Goal: Task Accomplishment & Management: Use online tool/utility

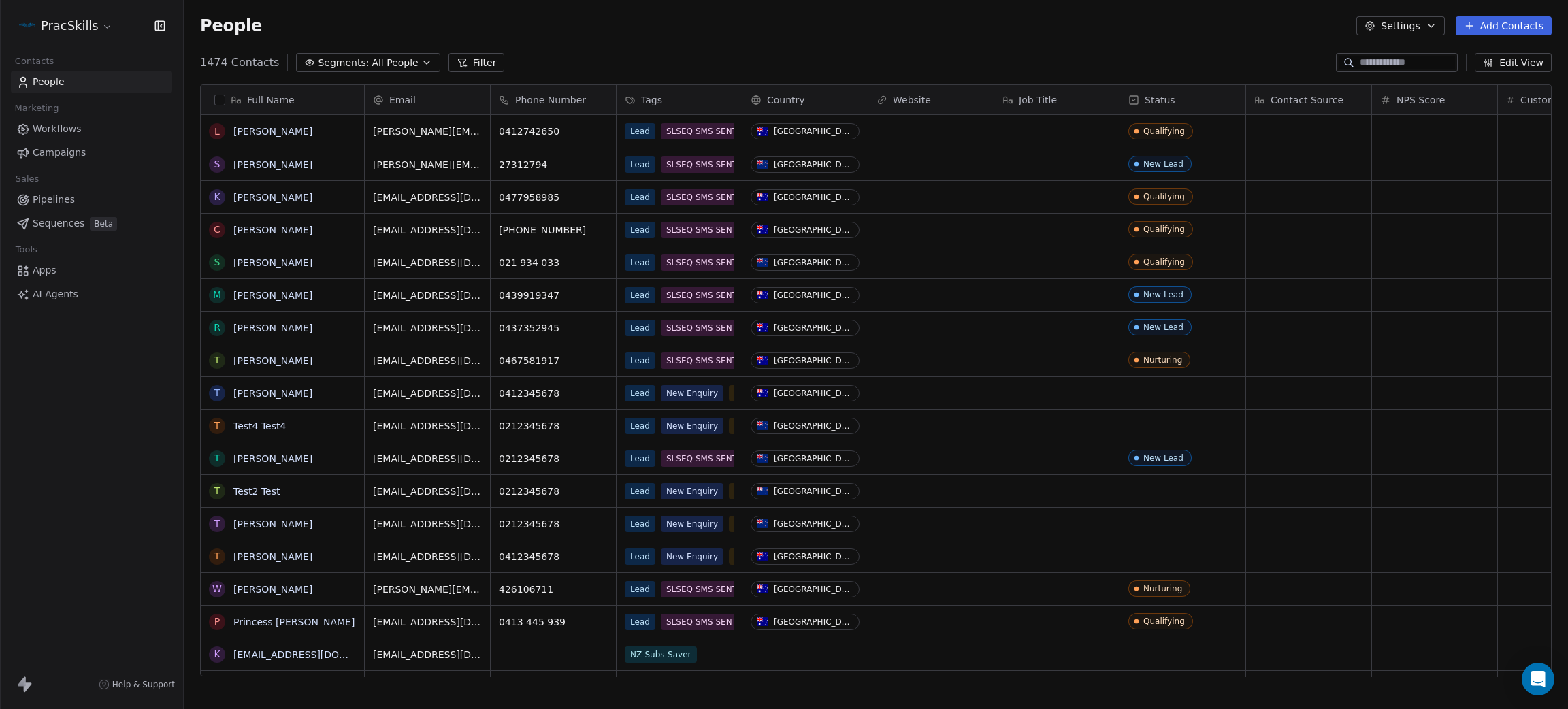
scroll to position [16, 16]
click at [51, 20] on html "PracSkills Contacts People Marketing Workflows Campaigns Sales Pipelines Sequen…" at bounding box center [784, 354] width 1568 height 709
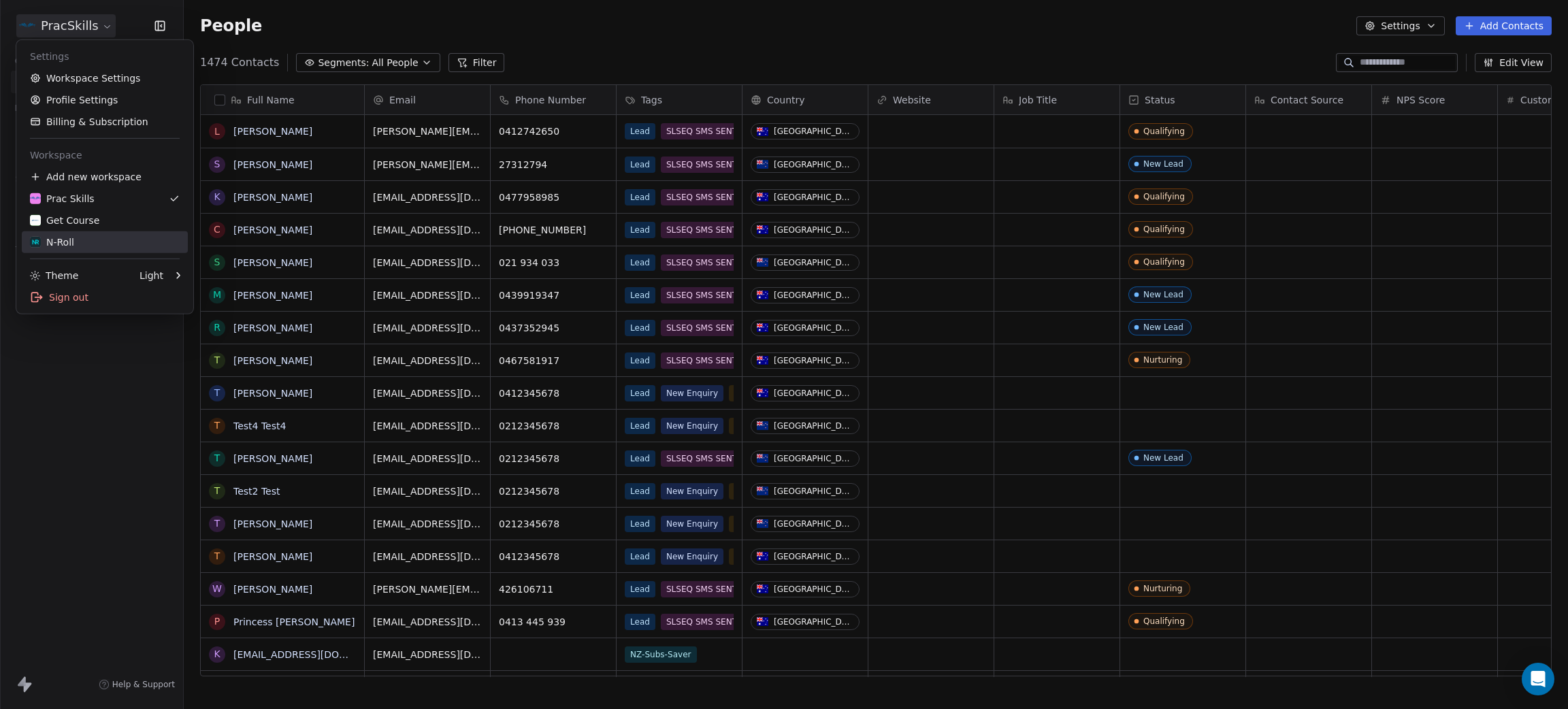
click at [79, 243] on div "N-Roll" at bounding box center [104, 242] width 150 height 13
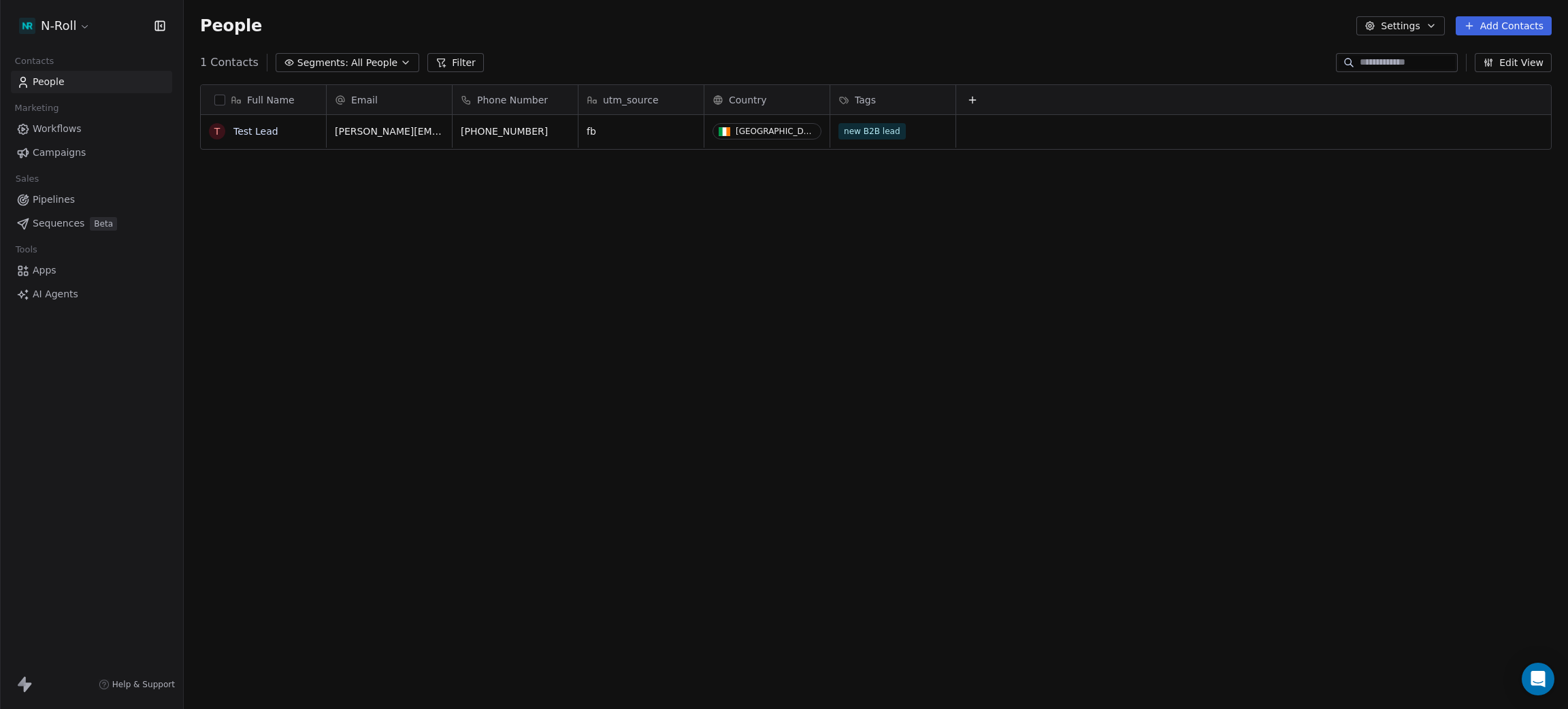
scroll to position [607, 1369]
click at [48, 150] on span "Campaigns" at bounding box center [59, 152] width 53 height 14
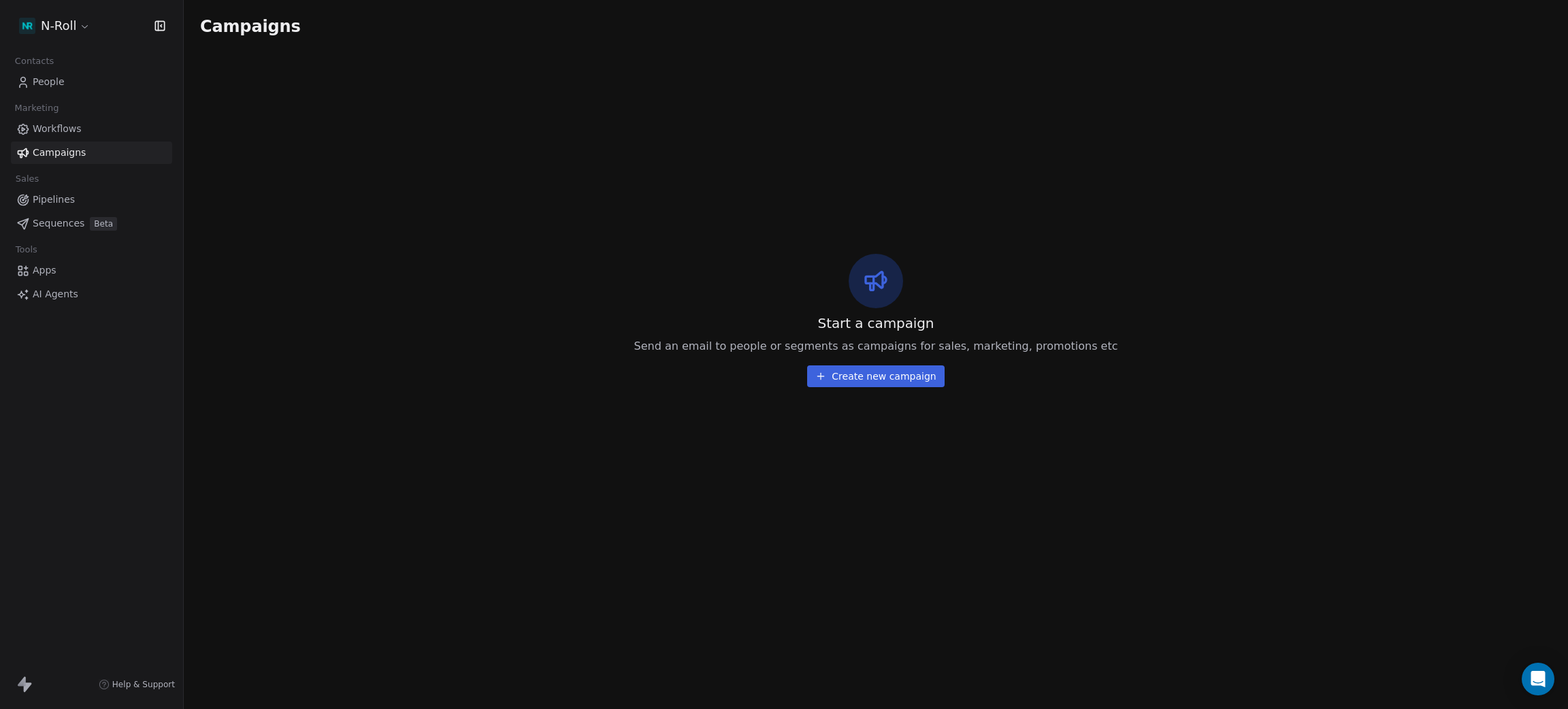
click at [49, 127] on span "Workflows" at bounding box center [57, 129] width 49 height 14
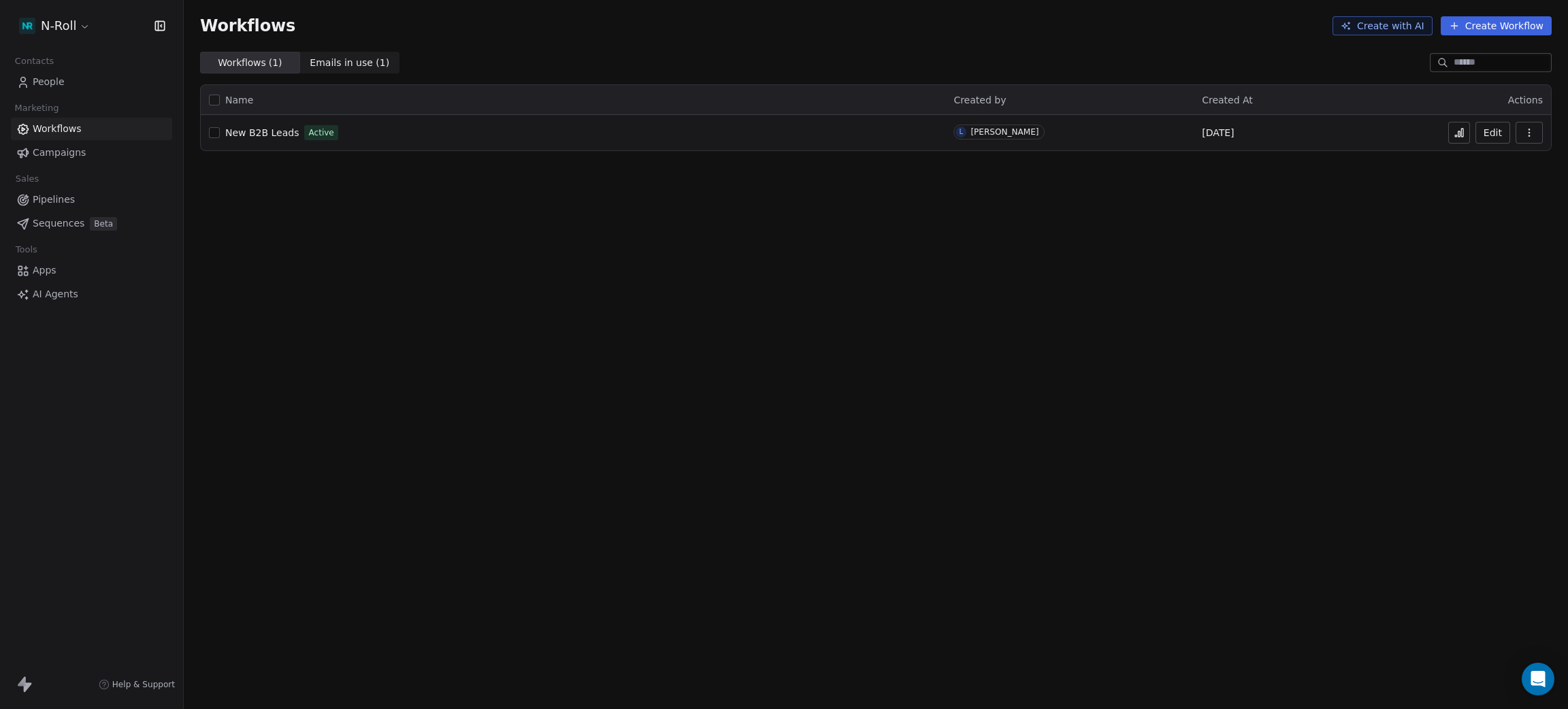
click at [275, 127] on span "New B2B Leads" at bounding box center [261, 133] width 73 height 11
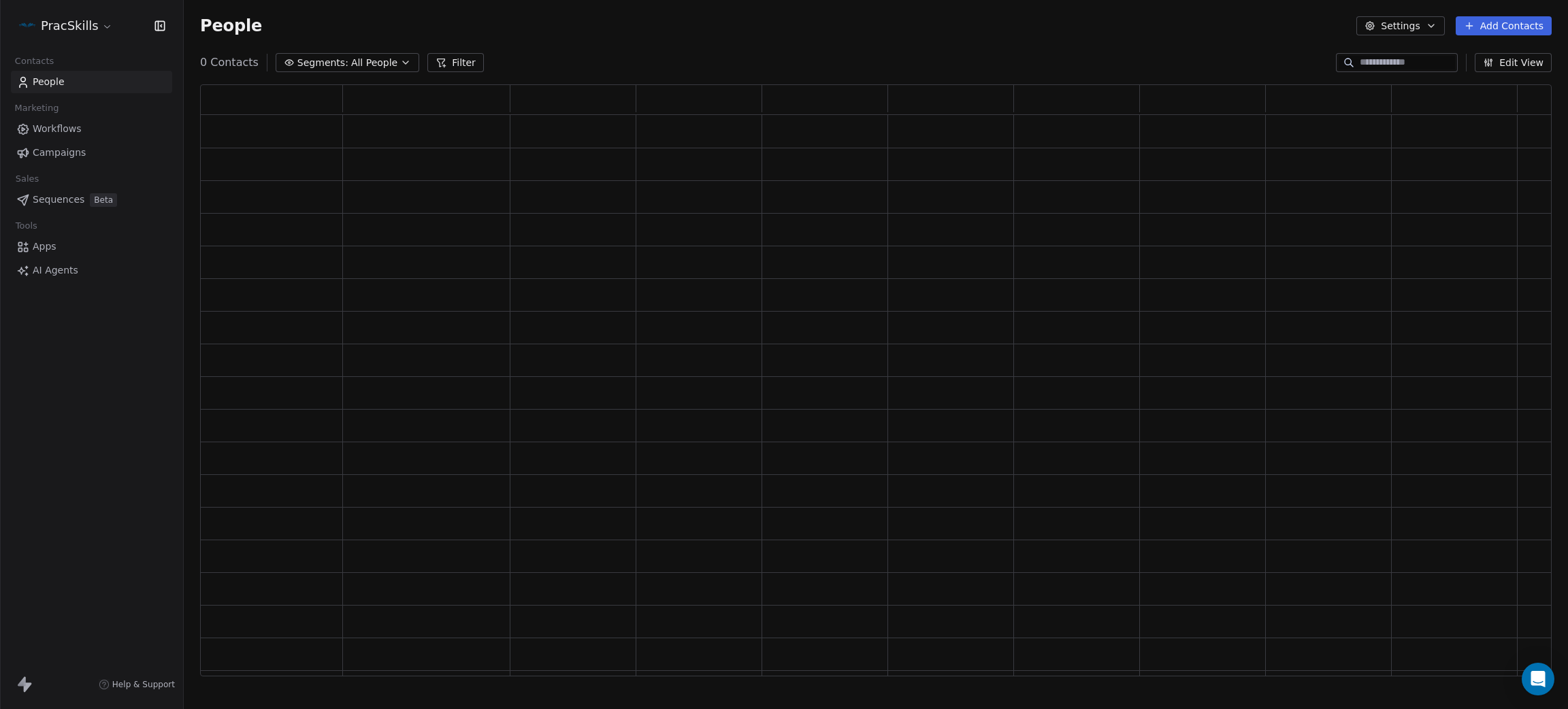
scroll to position [574, 1336]
click at [54, 269] on span "Apps" at bounding box center [44, 270] width 24 height 14
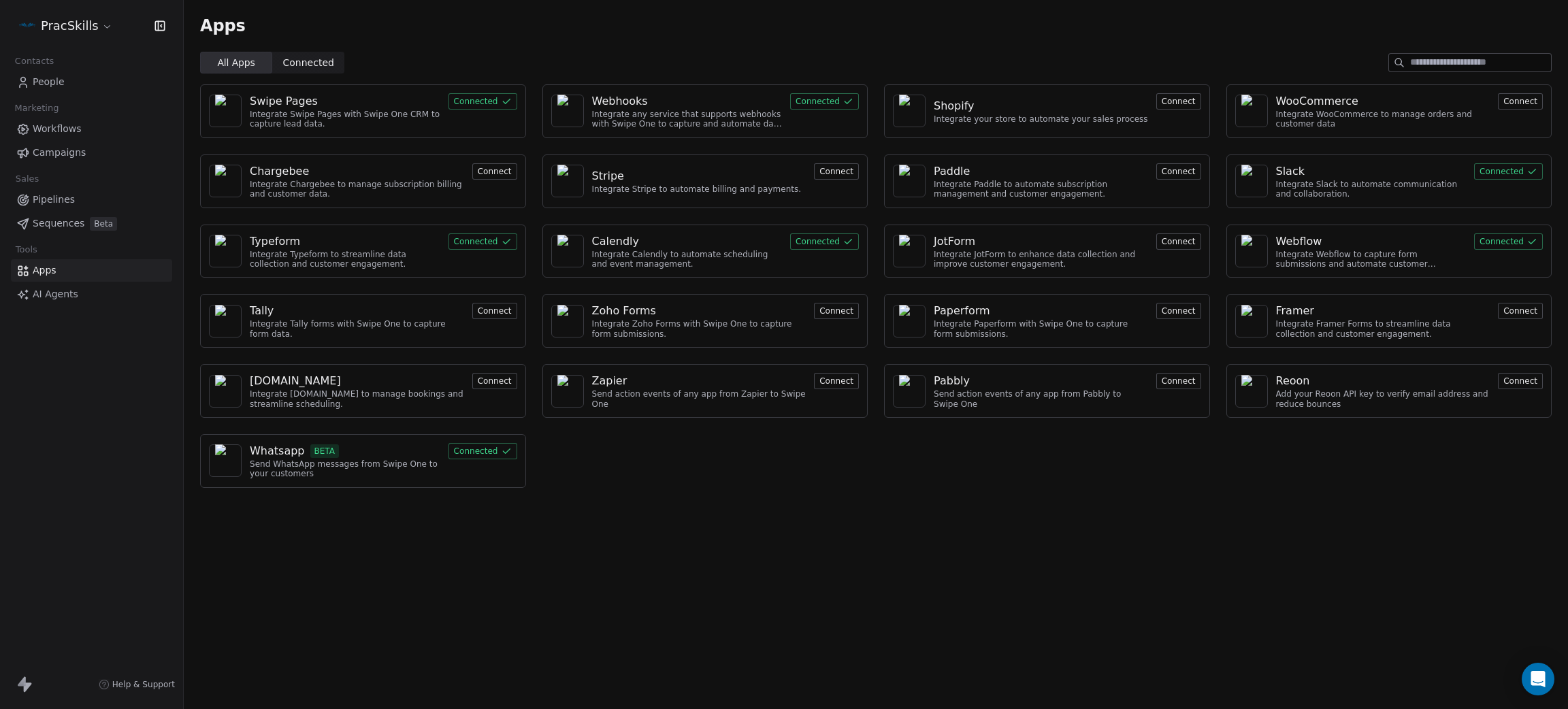
click at [839, 100] on button "Connected" at bounding box center [824, 101] width 69 height 16
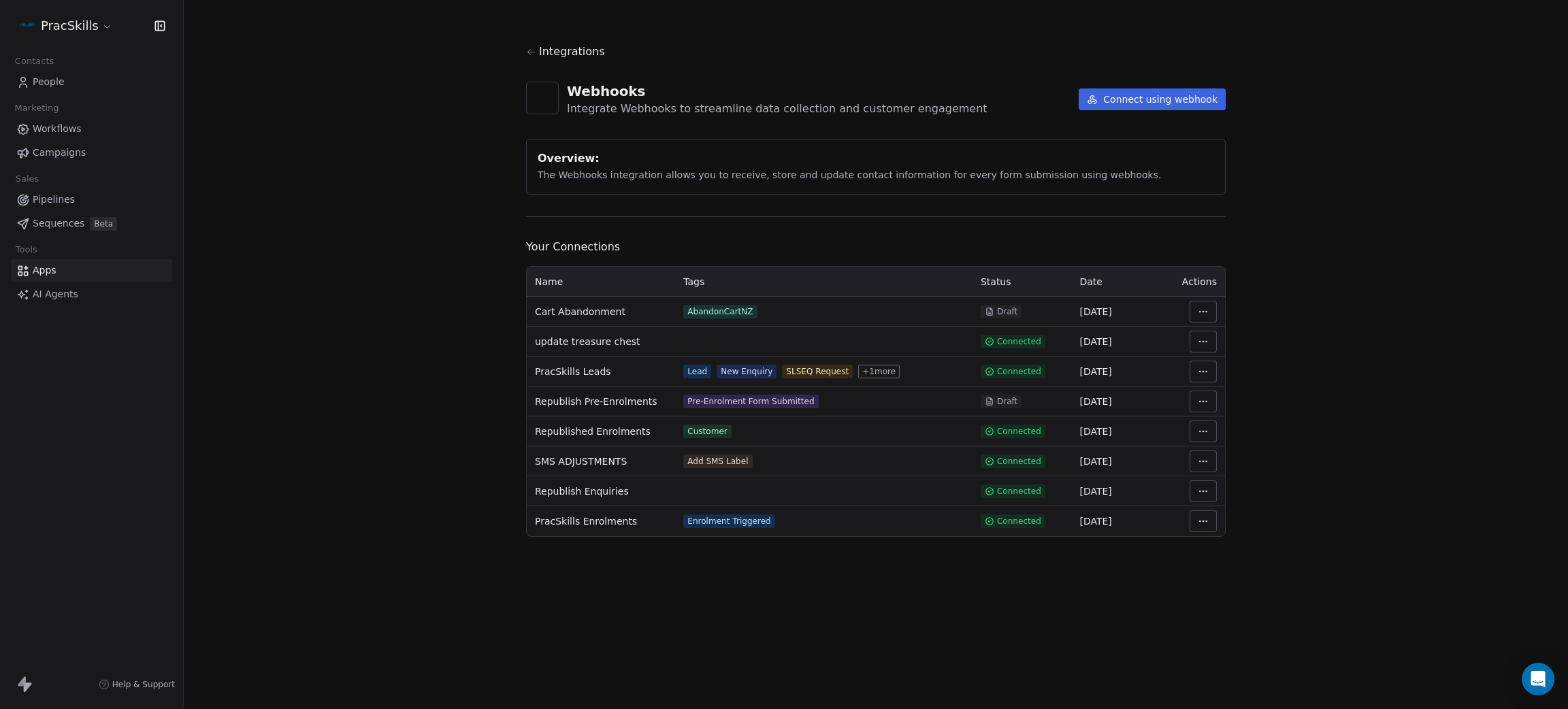
click at [1208, 309] on html "PracSkills Contacts People Marketing Workflows Campaigns Sales Pipelines Sequen…" at bounding box center [784, 354] width 1568 height 709
click at [1275, 401] on div "Manage Mapping" at bounding box center [1243, 407] width 98 height 22
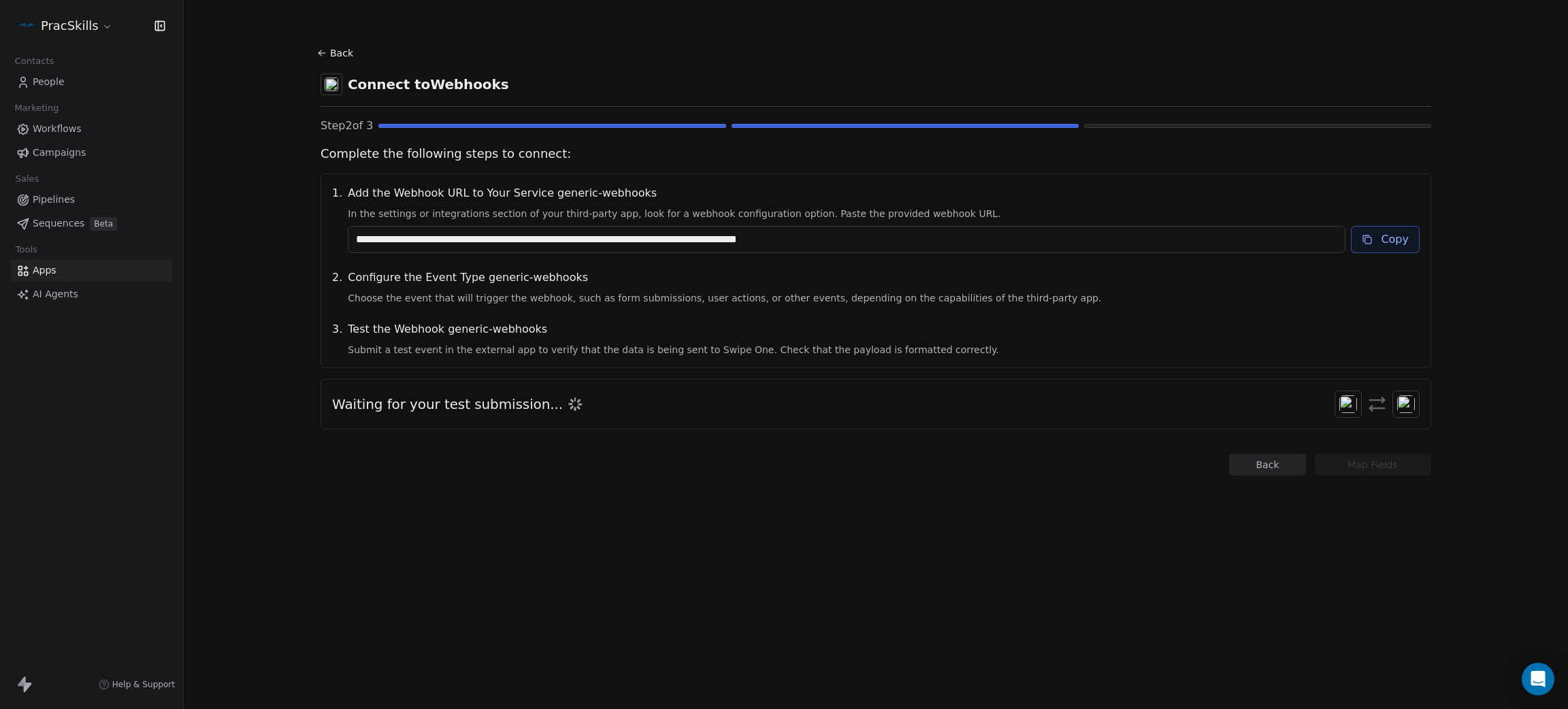
click at [1357, 407] on span at bounding box center [1348, 404] width 27 height 27
click at [1402, 407] on img at bounding box center [1406, 405] width 18 height 18
